Goal: Transaction & Acquisition: Purchase product/service

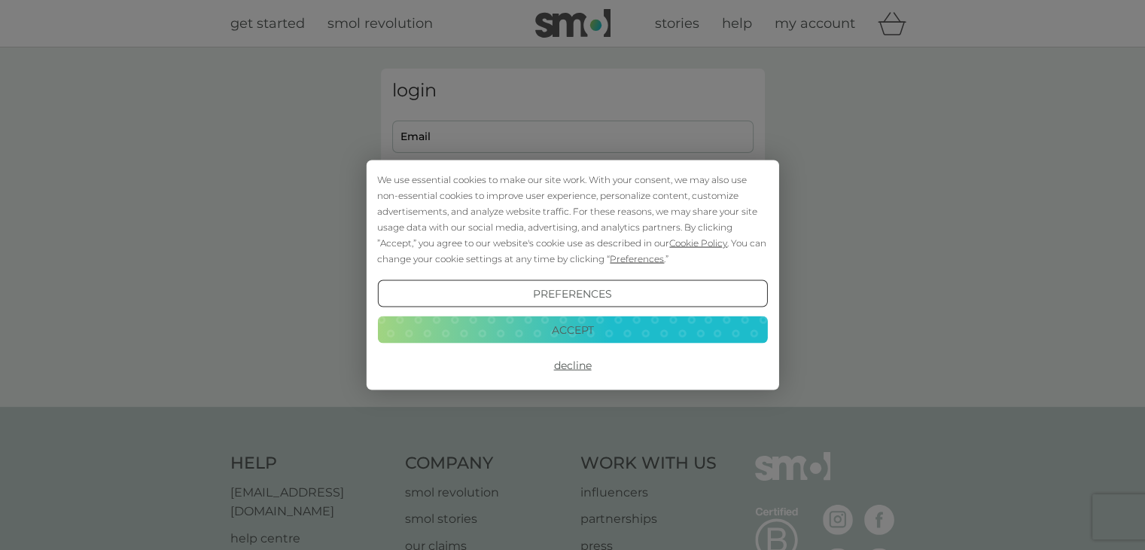
type input "[PERSON_NAME][EMAIL_ADDRESS][DOMAIN_NAME]"
click at [613, 233] on div "We use essential cookies to make our site work. With your consent, we may also …" at bounding box center [572, 219] width 390 height 95
click at [672, 331] on button "Accept" at bounding box center [572, 329] width 390 height 27
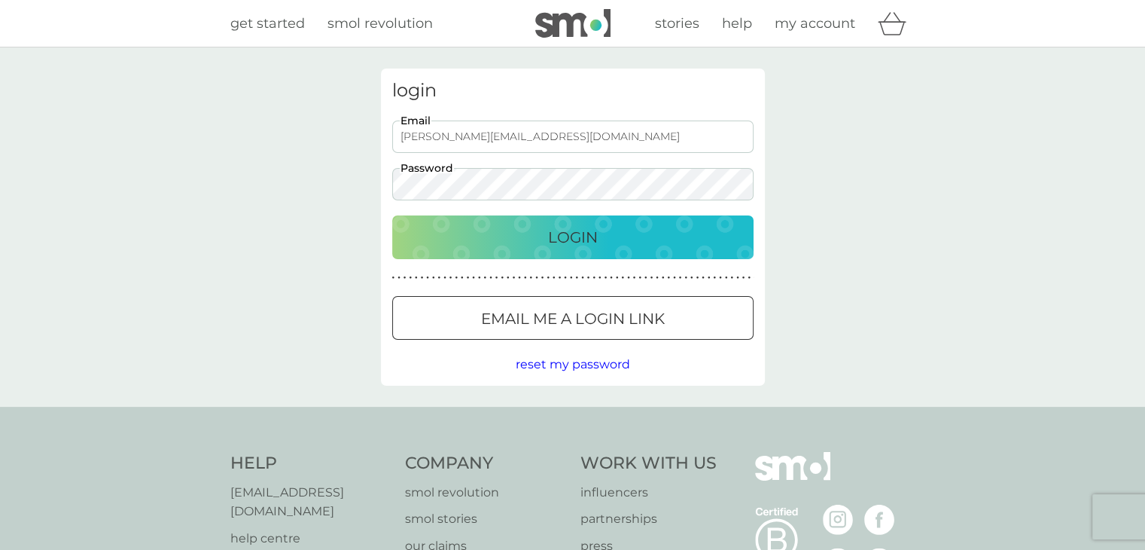
click at [645, 320] on p "Email me a login link" at bounding box center [573, 318] width 184 height 24
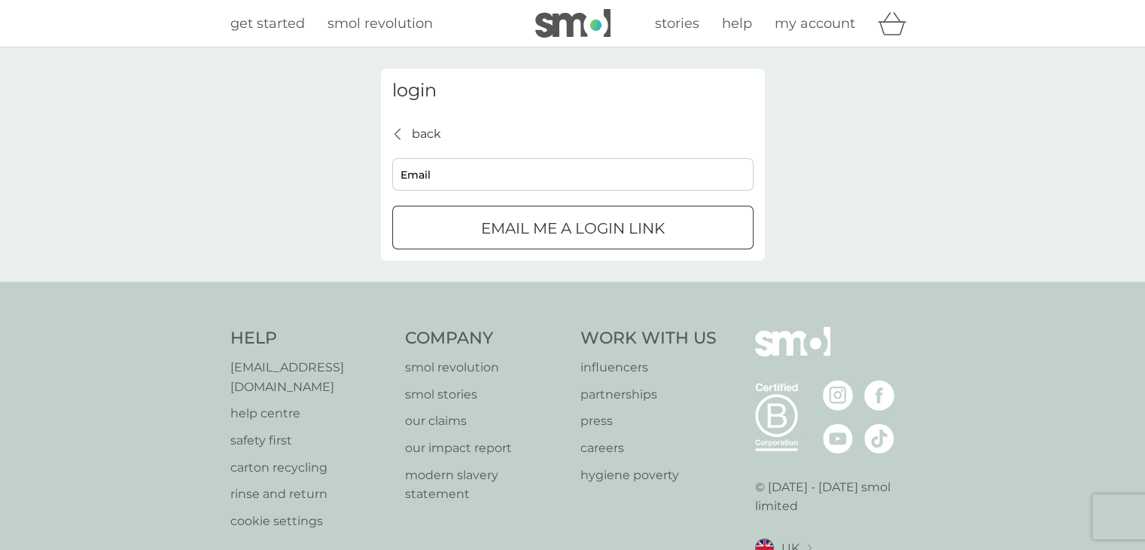
click at [401, 127] on div "back back" at bounding box center [416, 134] width 49 height 20
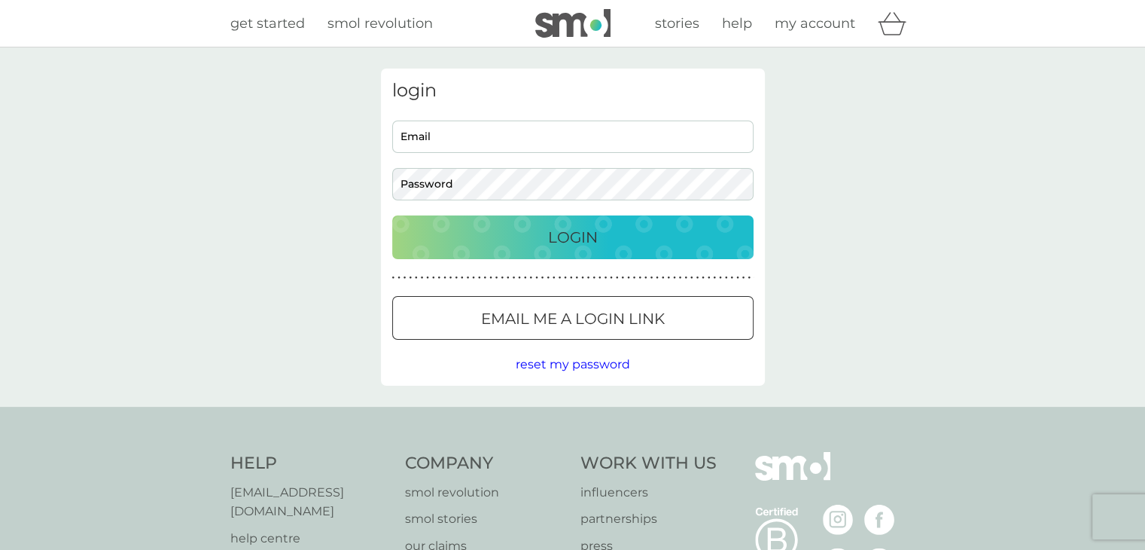
type input "[PERSON_NAME][EMAIL_ADDRESS][DOMAIN_NAME]"
click at [545, 236] on div "Login" at bounding box center [572, 237] width 331 height 24
